Goal: Task Accomplishment & Management: Complete application form

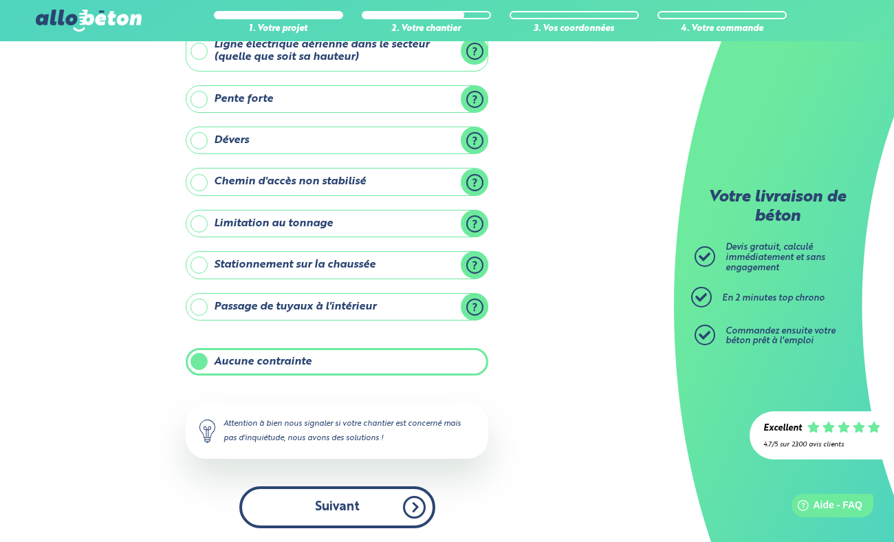
click at [408, 511] on button "Suivant" at bounding box center [337, 507] width 196 height 42
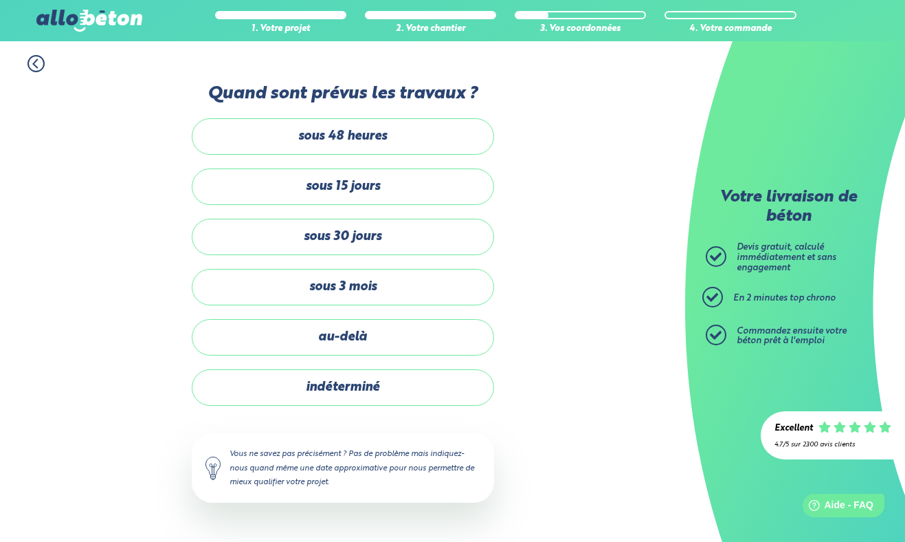
click at [408, 515] on div "Quand sont prévus les travaux ? sous 48 heures sous 15 jours sous 30 jours sous…" at bounding box center [343, 307] width 302 height 446
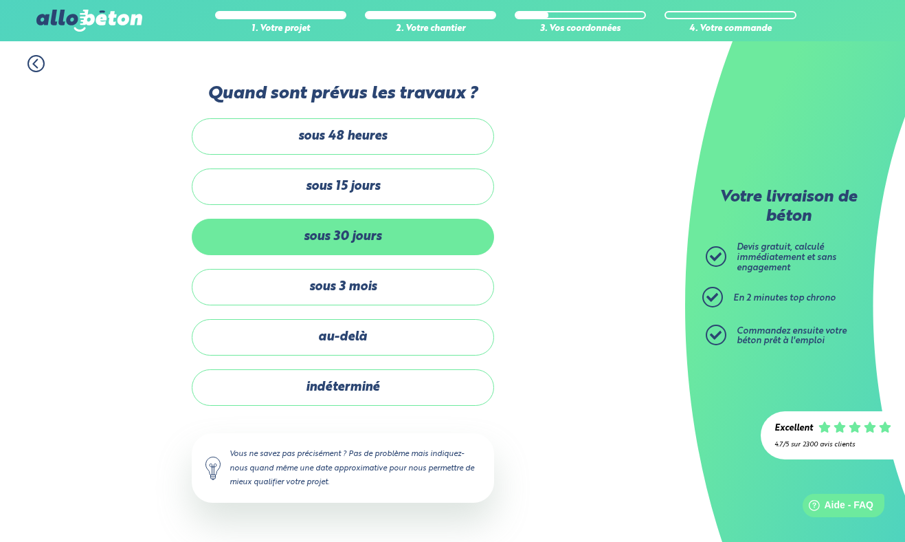
click at [370, 237] on label "sous 30 jours" at bounding box center [343, 237] width 302 height 36
click at [0, 0] on input "sous 30 jours" at bounding box center [0, 0] width 0 height 0
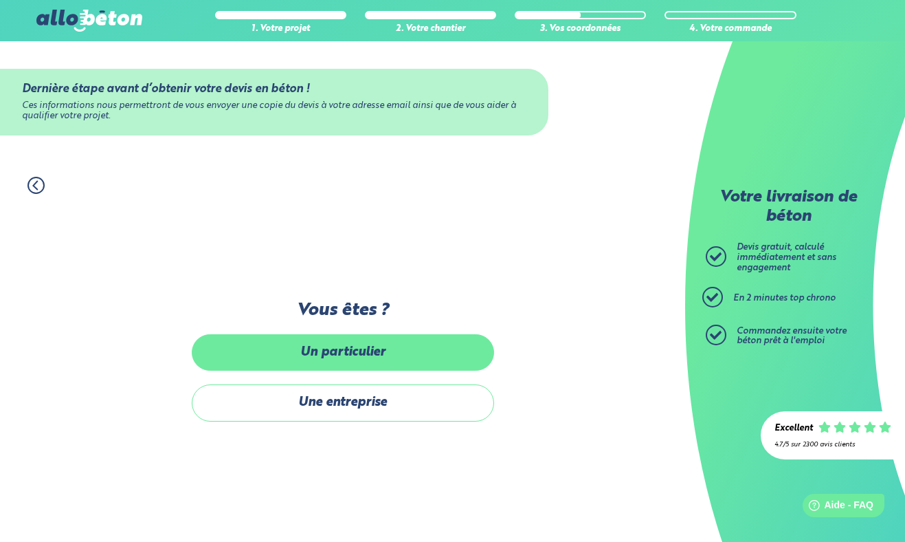
click at [338, 347] on label "Un particulier" at bounding box center [343, 352] width 302 height 36
click at [0, 0] on input "Un particulier" at bounding box center [0, 0] width 0 height 0
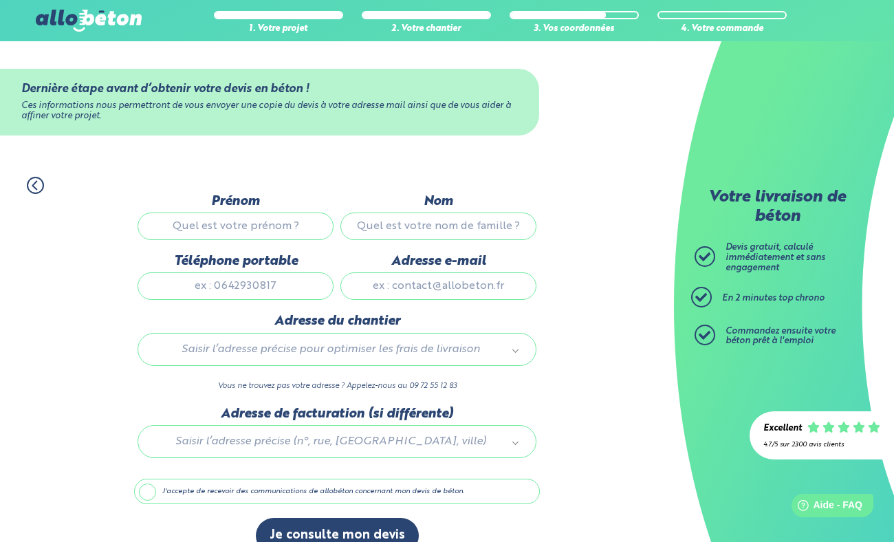
click at [256, 219] on input "Prénom" at bounding box center [235, 225] width 196 height 27
type input "[PERSON_NAME]"
click at [390, 233] on input "Nom" at bounding box center [438, 225] width 196 height 27
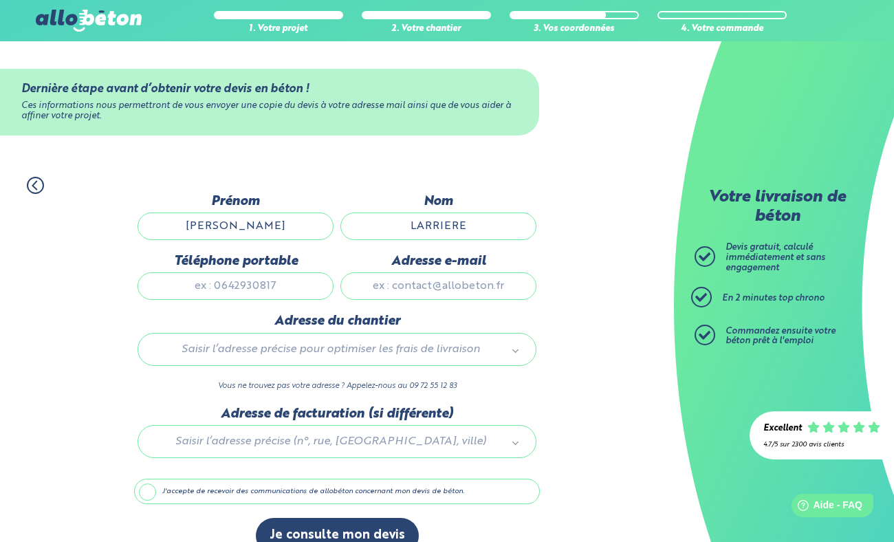
type input "LARRIERE"
click at [236, 296] on input "Téléphone portable" at bounding box center [235, 285] width 196 height 27
click at [229, 322] on label "Adresse du chantier" at bounding box center [336, 320] width 399 height 15
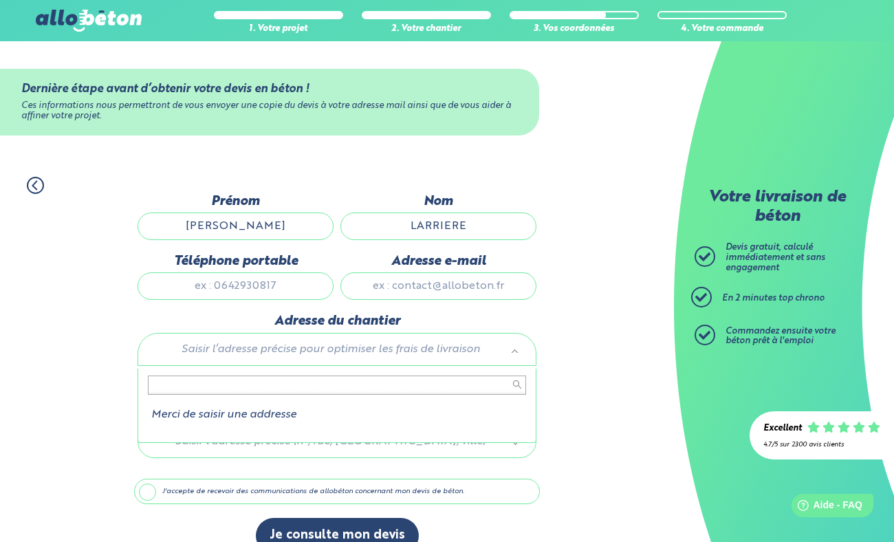
click at [239, 358] on body "09 72 55 12 83 Conseils et Appel Gratuits nos produits le béton prêt à l'emploi…" at bounding box center [447, 283] width 894 height 567
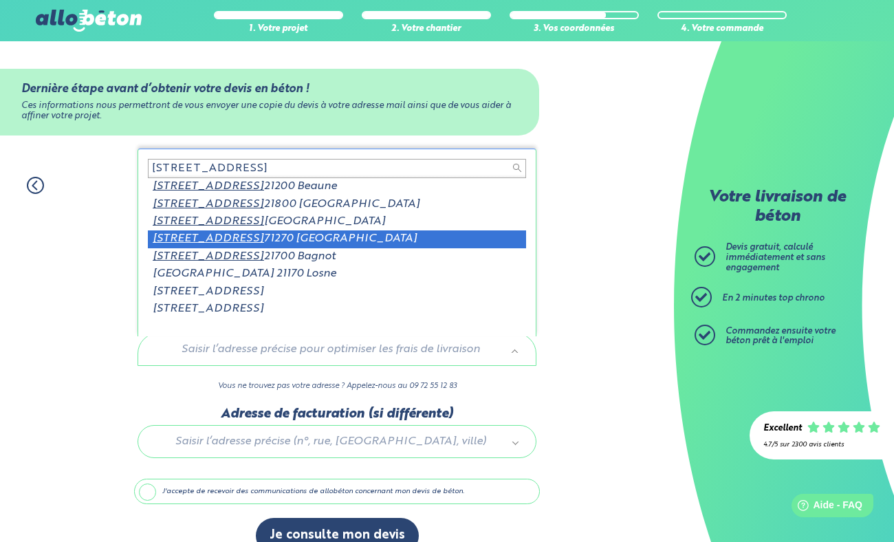
type input "[STREET_ADDRESS]"
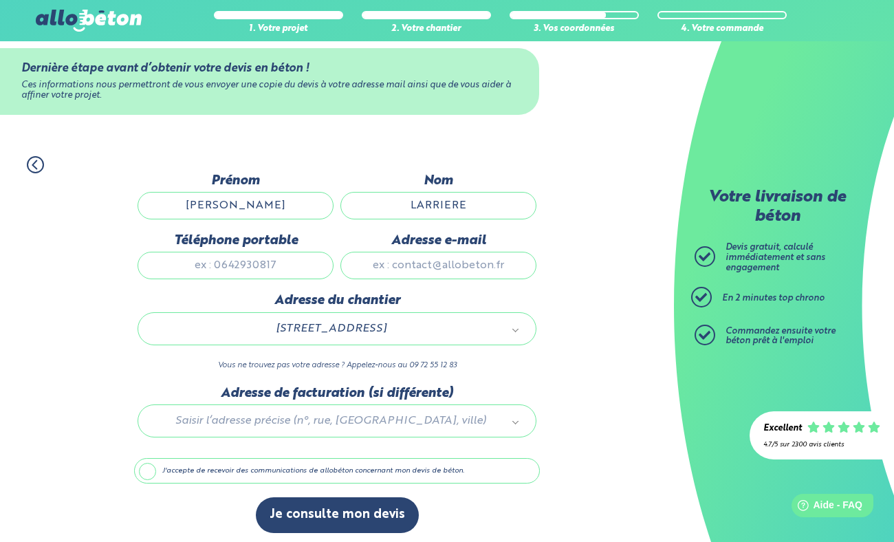
scroll to position [32, 0]
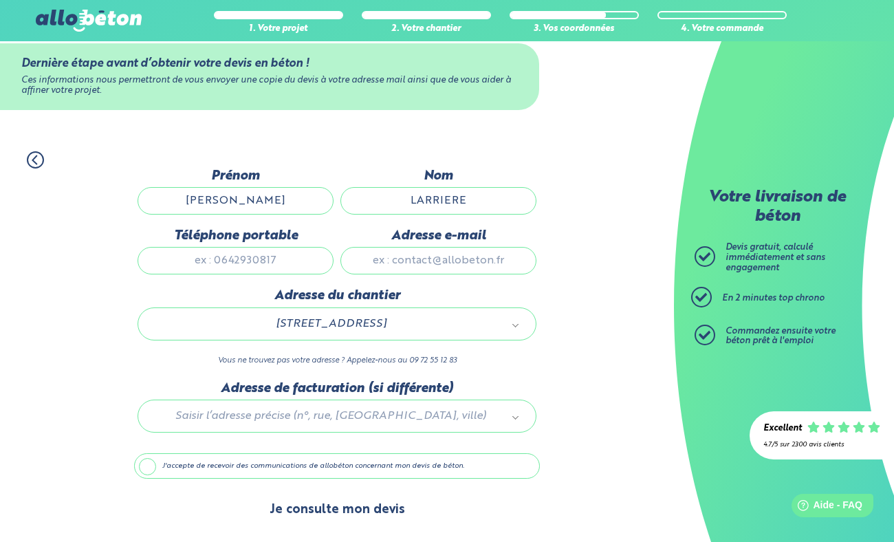
click at [384, 513] on button "Je consulte mon devis" at bounding box center [337, 509] width 163 height 35
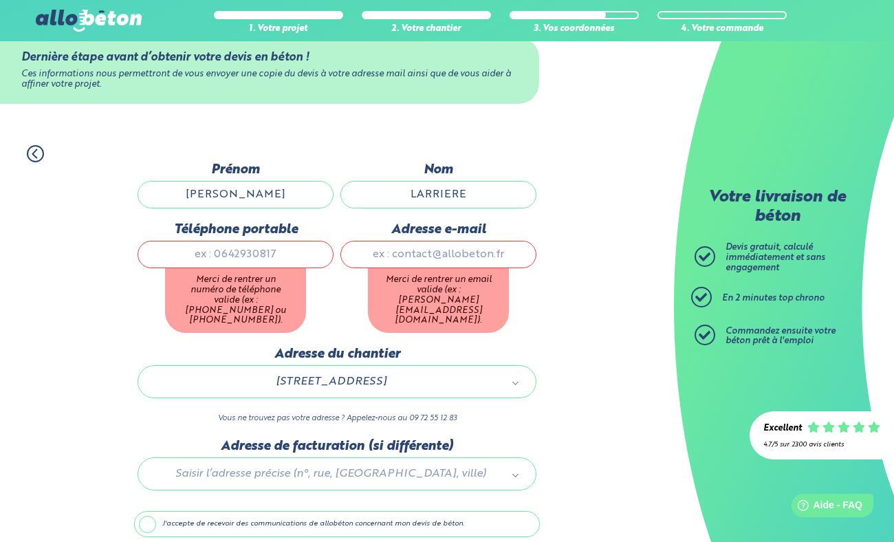
click at [283, 252] on input "Téléphone portable" at bounding box center [235, 254] width 196 height 27
type input "[PHONE_NUMBER]"
type input "[EMAIL_ADDRESS][PERSON_NAME][DOMAIN_NAME]"
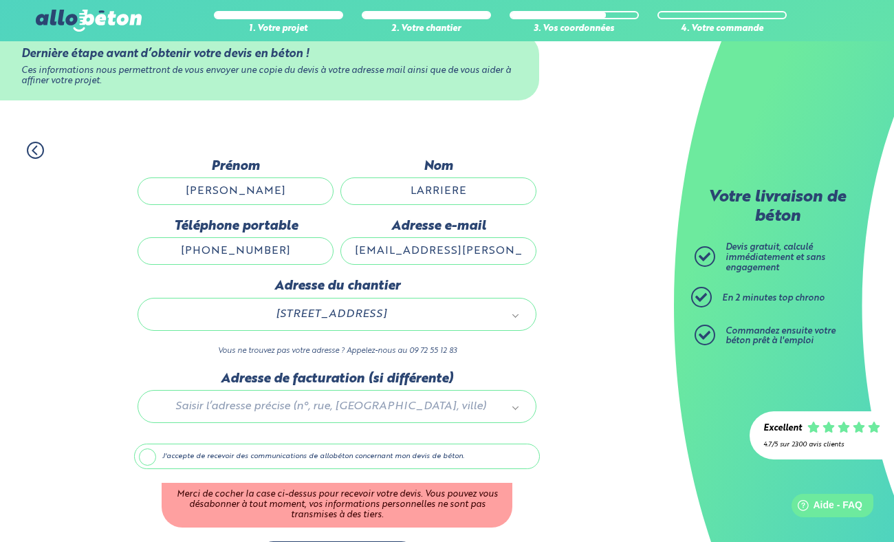
scroll to position [89, 0]
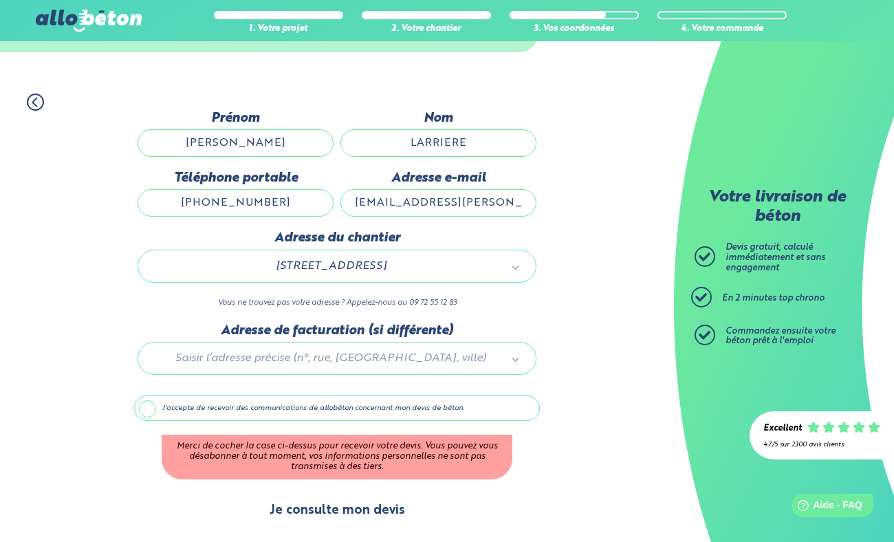
click at [375, 515] on button "Je consulte mon devis" at bounding box center [337, 510] width 163 height 35
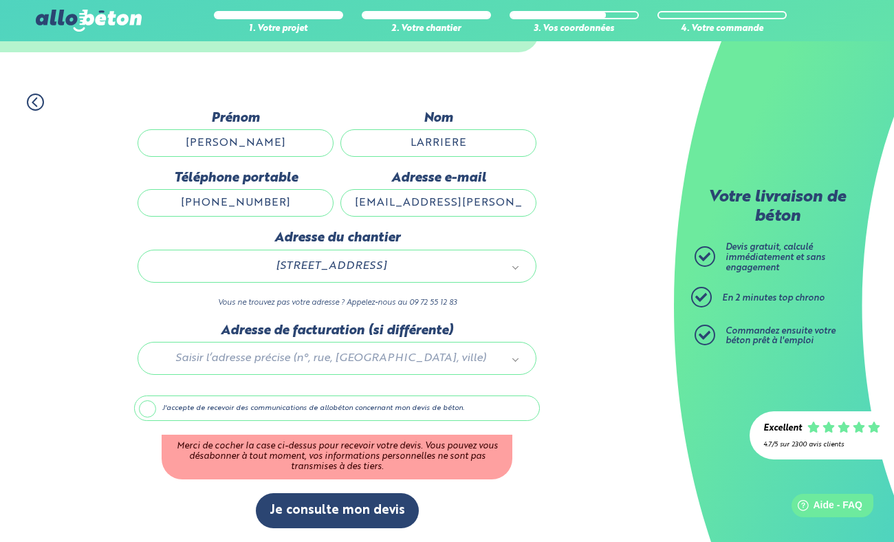
click at [148, 409] on label "J'accepte de recevoir des communications de allobéton concernant mon devis de b…" at bounding box center [337, 408] width 406 height 26
click at [0, 0] on input "J'accepte de recevoir des communications de allobéton concernant mon devis de b…" at bounding box center [0, 0] width 0 height 0
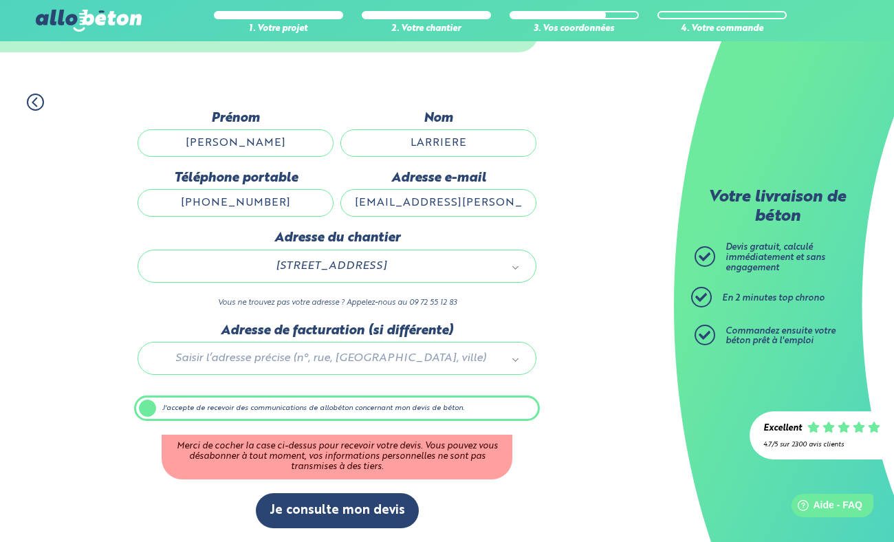
scroll to position [32, 0]
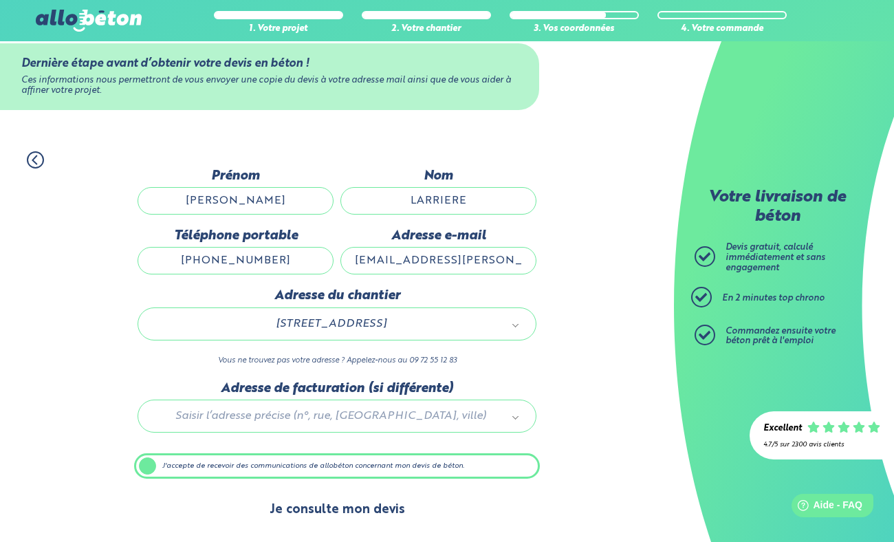
click at [317, 513] on button "Je consulte mon devis" at bounding box center [337, 509] width 163 height 35
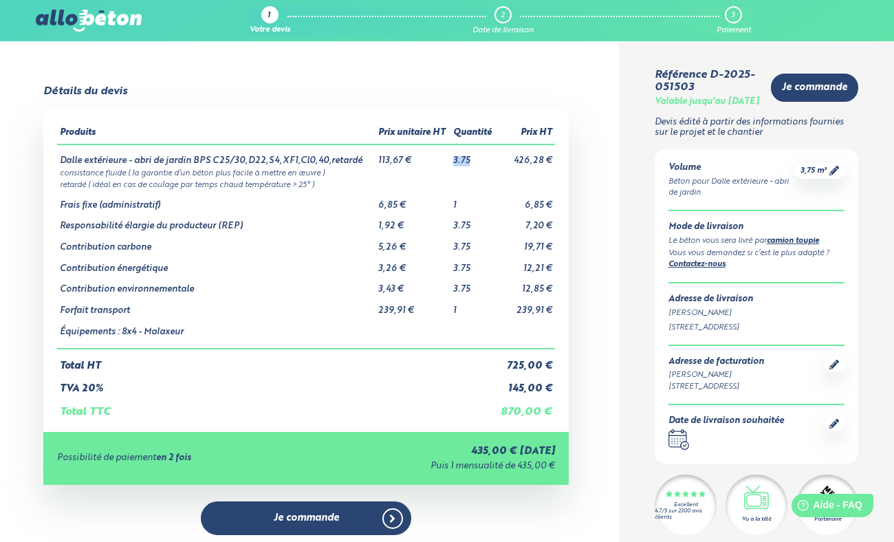
drag, startPoint x: 472, startPoint y: 161, endPoint x: 450, endPoint y: 164, distance: 22.2
click at [450, 164] on tr "Dalle extérieure - abri de jardin BPS C25/30,D22,S4,XF1,Cl0,40,retardé 113,67 €…" at bounding box center [306, 155] width 498 height 22
copy tr "113,67 € 3.75"
